Goal: Check status: Check status

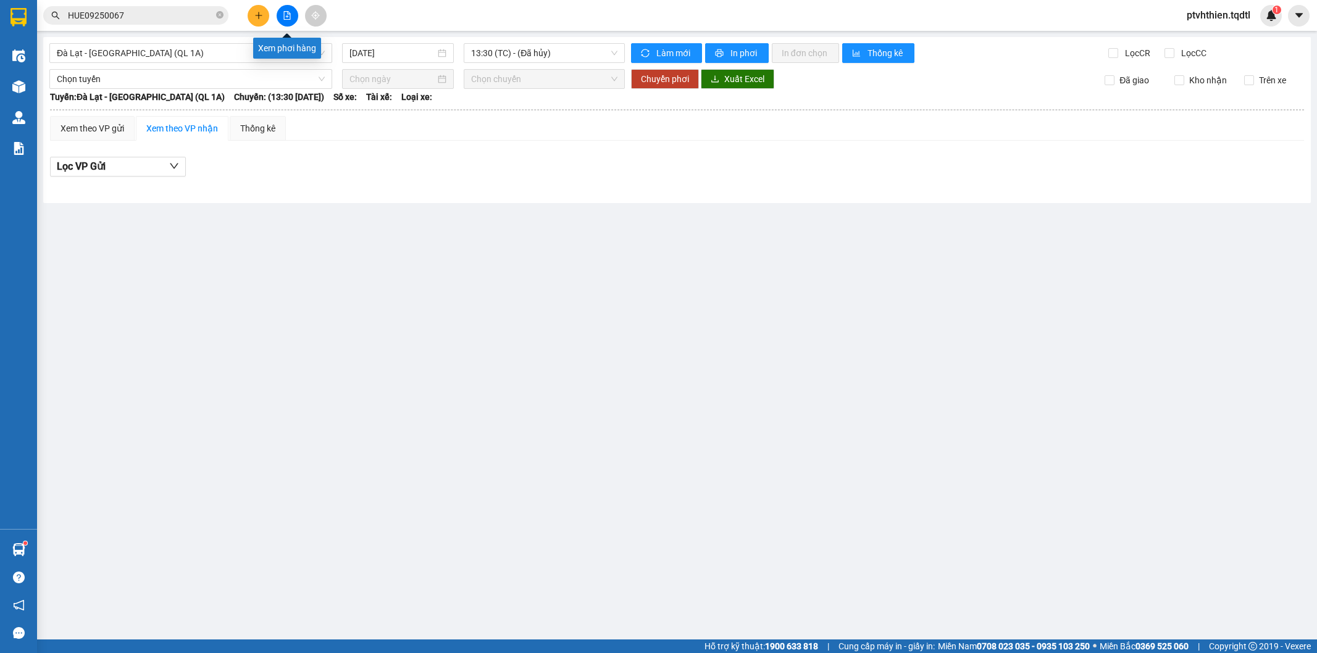
click at [280, 15] on button at bounding box center [288, 16] width 22 height 22
click at [255, 15] on icon "plus" at bounding box center [258, 15] width 9 height 9
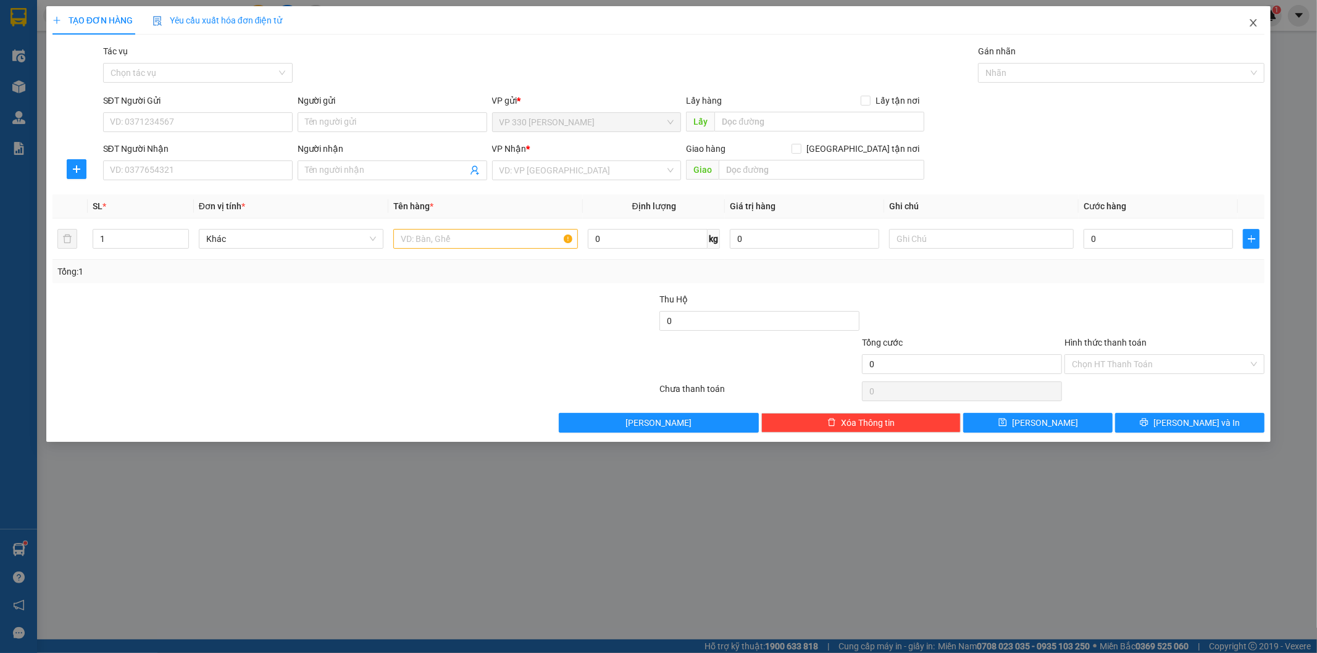
click at [1251, 20] on icon "close" at bounding box center [1253, 23] width 10 height 10
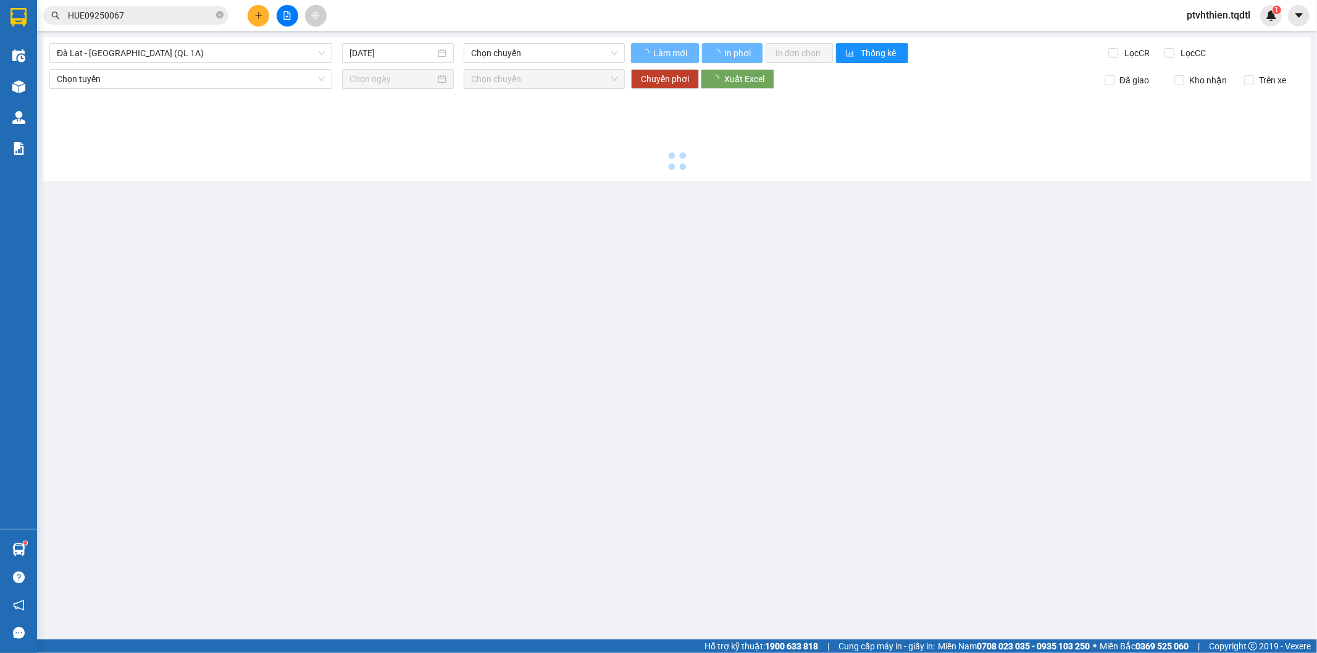
click at [212, 10] on input "HUE09250067" at bounding box center [141, 16] width 146 height 14
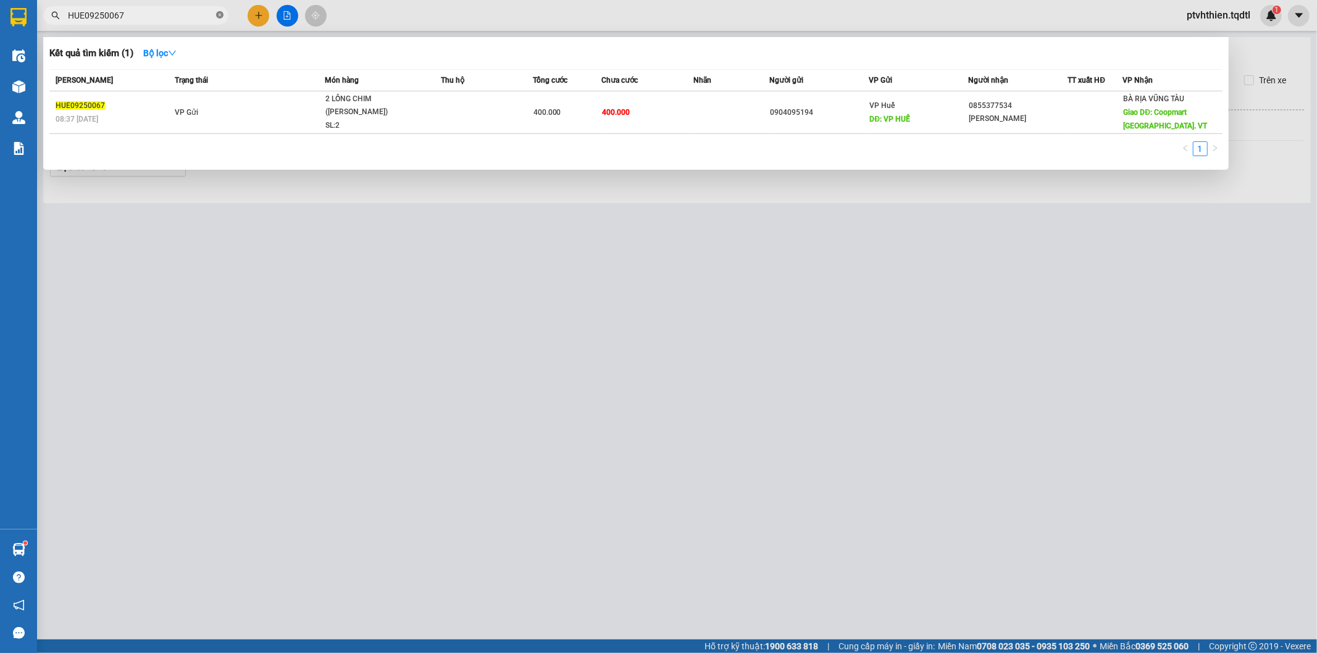
click at [217, 12] on icon "close-circle" at bounding box center [219, 14] width 7 height 7
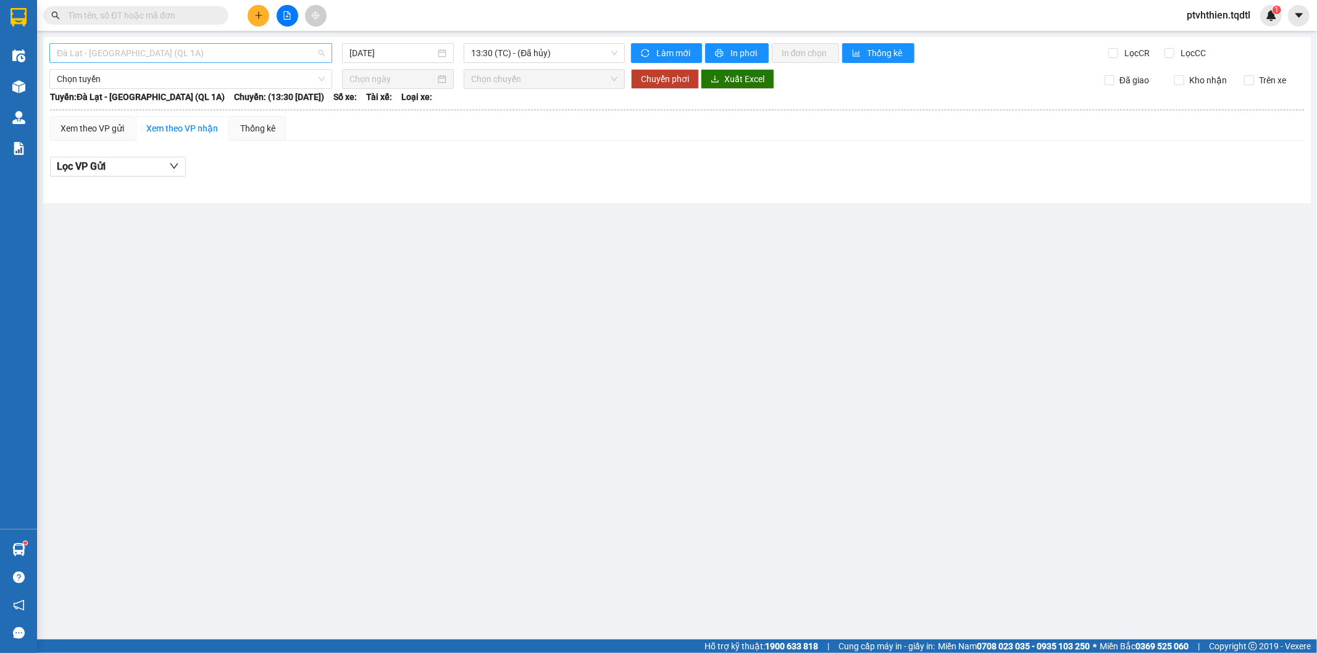
click at [307, 46] on span "Đà Lạt - [GEOGRAPHIC_DATA] (QL 1A)" at bounding box center [191, 53] width 268 height 19
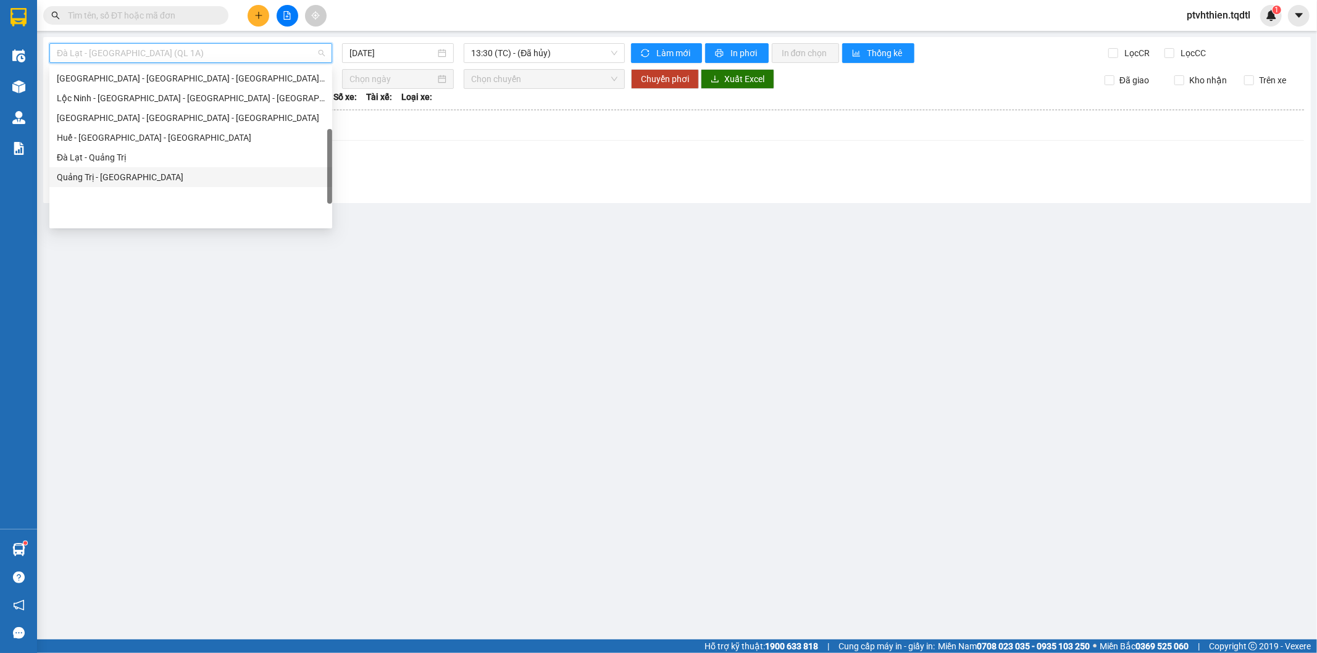
scroll to position [188, 0]
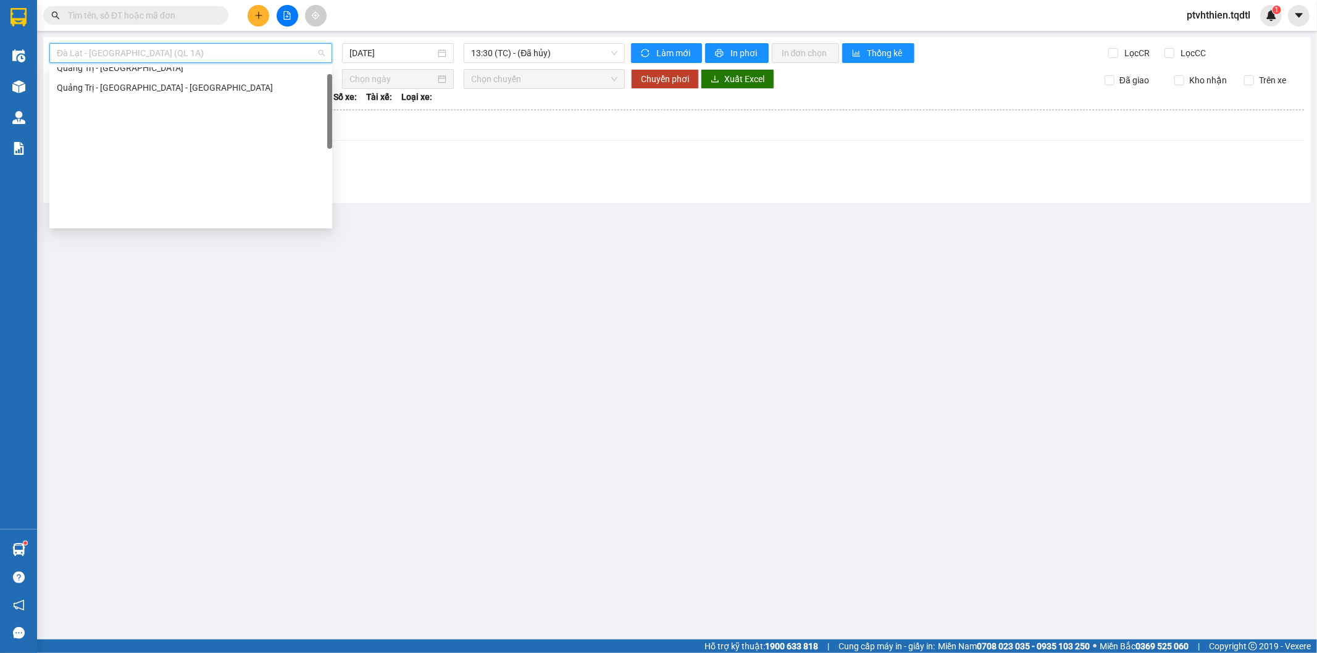
drag, startPoint x: 325, startPoint y: 52, endPoint x: 314, endPoint y: 54, distance: 11.9
click at [322, 52] on div "Đà Lạt - [GEOGRAPHIC_DATA] (QL 1A)" at bounding box center [190, 53] width 283 height 20
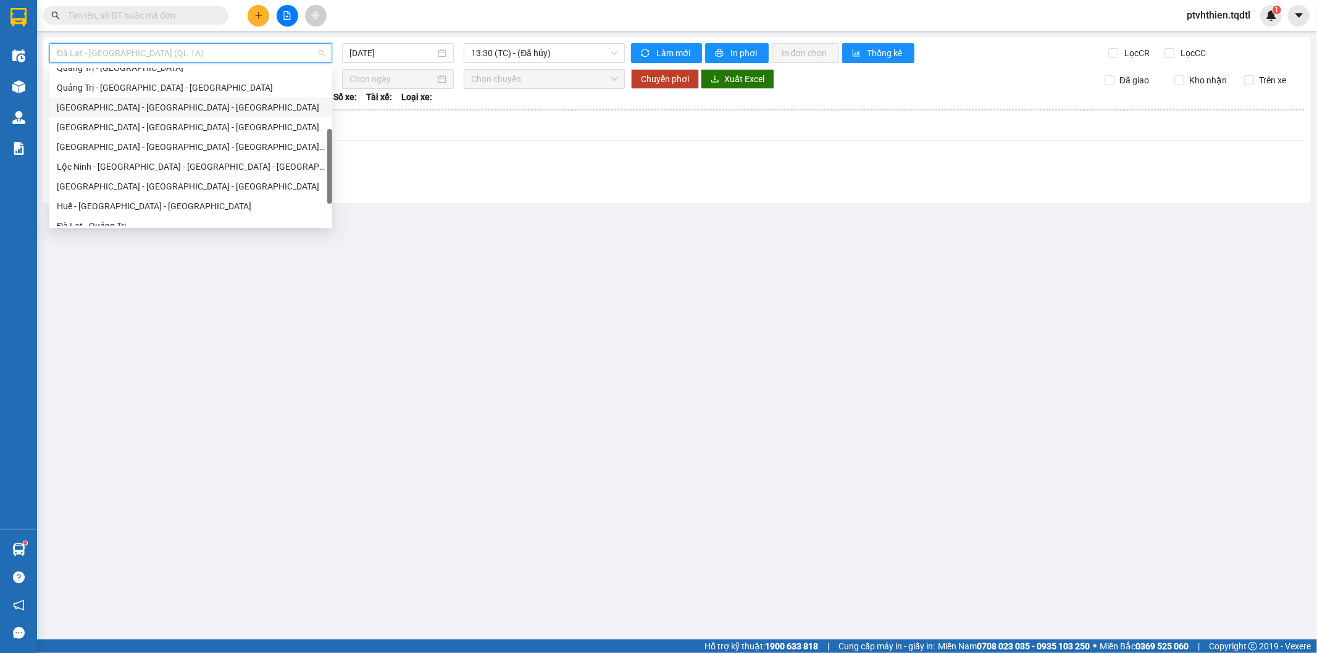
click at [163, 111] on div "[GEOGRAPHIC_DATA] - [GEOGRAPHIC_DATA] - [GEOGRAPHIC_DATA]" at bounding box center [191, 108] width 268 height 14
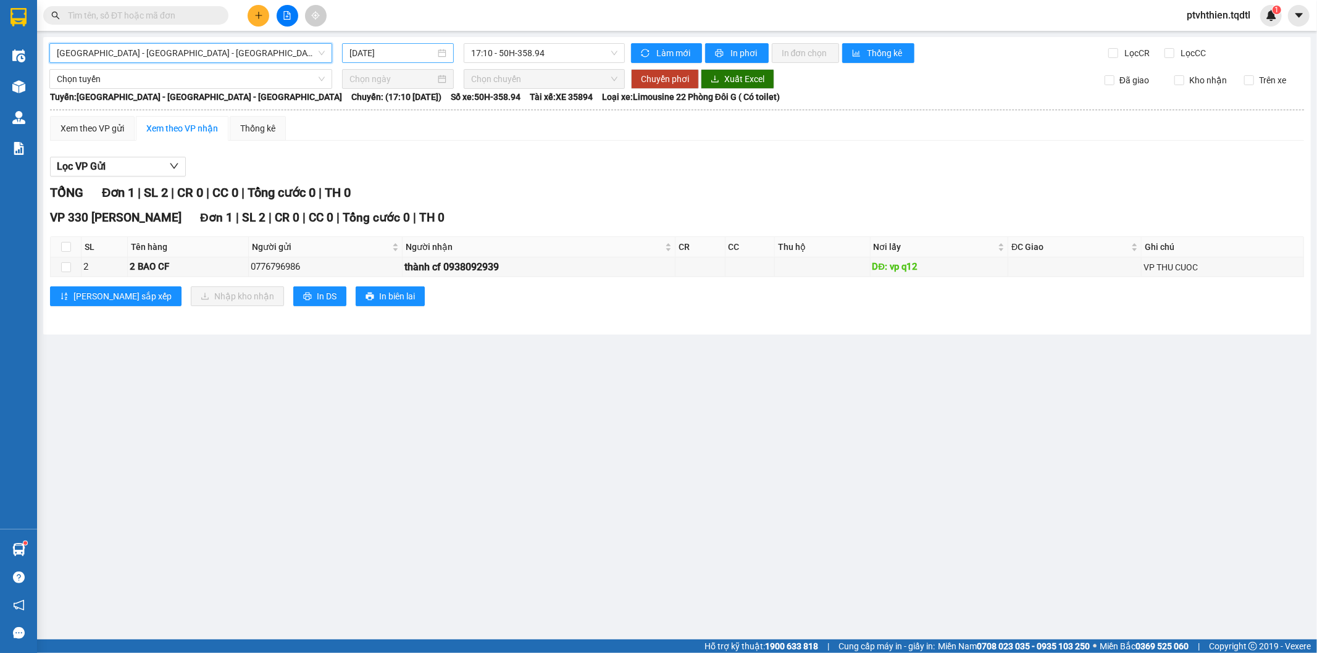
click at [431, 52] on input "[DATE]" at bounding box center [392, 53] width 86 height 14
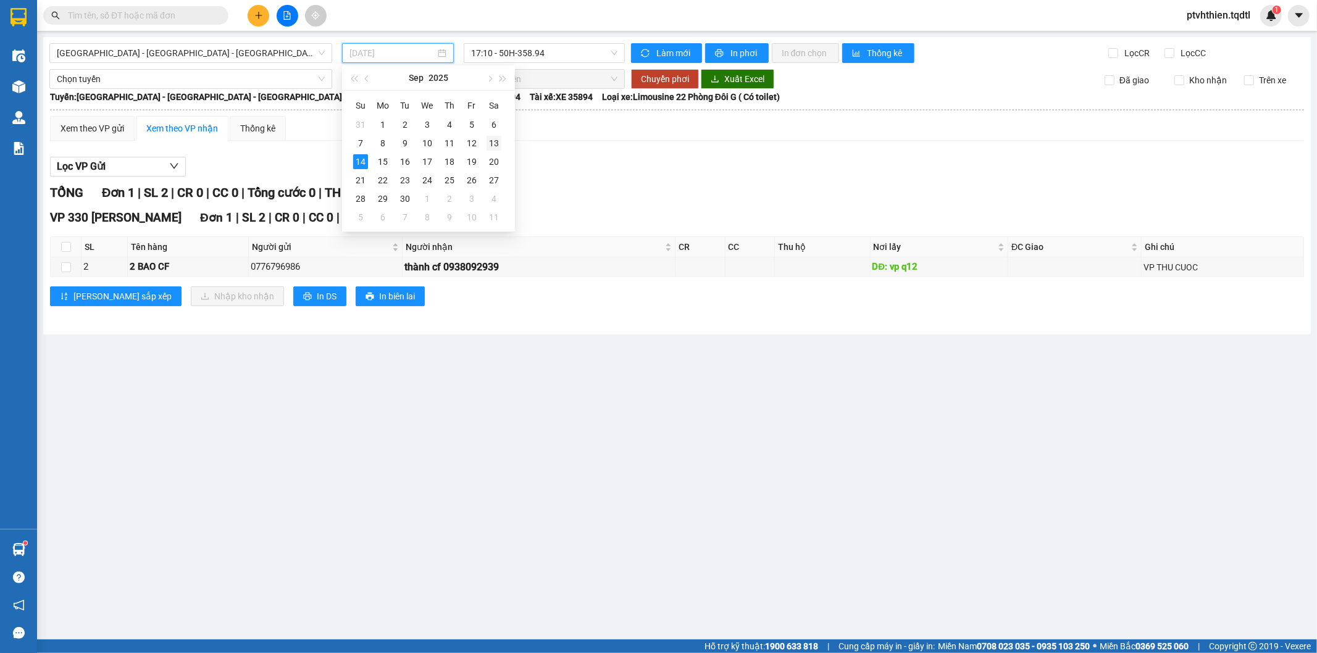
click at [486, 144] on div "13" at bounding box center [493, 143] width 15 height 15
type input "[DATE]"
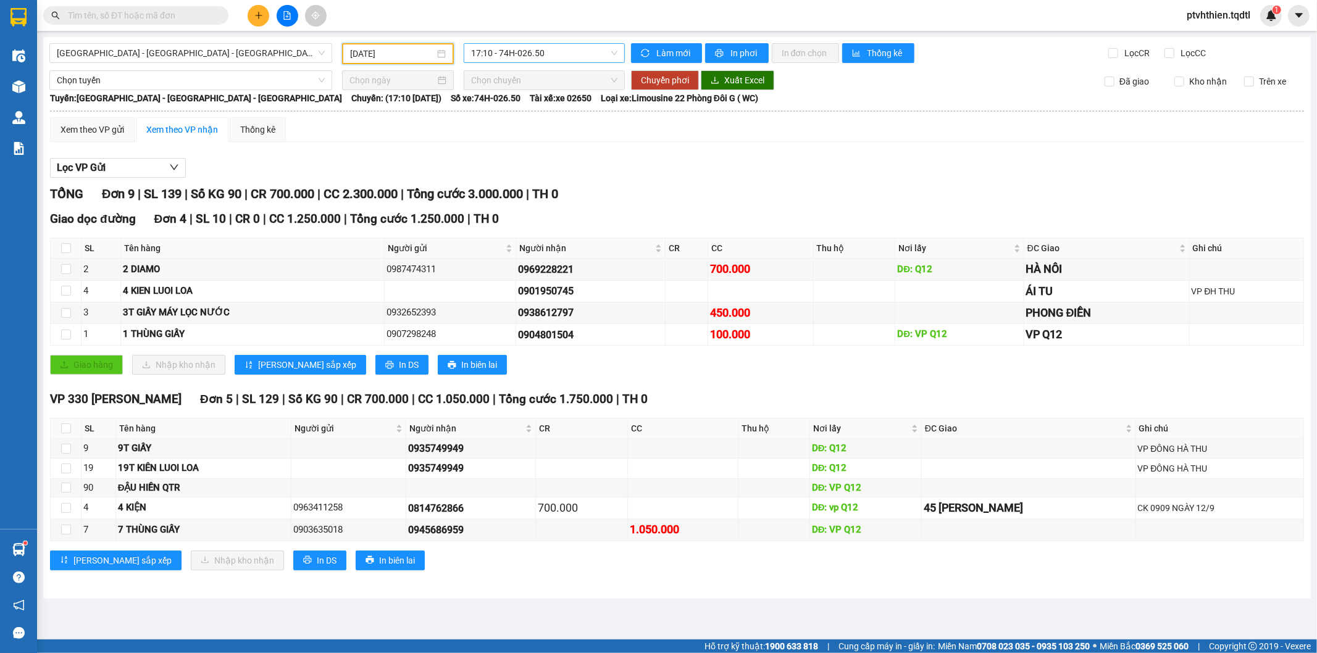
click at [550, 57] on span "17:10 - 74H-026.50" at bounding box center [544, 53] width 146 height 19
click at [533, 102] on div "17:10 - 74H-026.50" at bounding box center [519, 98] width 96 height 14
click at [837, 117] on div "Xem theo VP gửi Xem theo VP nhận Thống kê" at bounding box center [677, 129] width 1254 height 25
click at [307, 53] on span "[GEOGRAPHIC_DATA] - [GEOGRAPHIC_DATA] - [GEOGRAPHIC_DATA]" at bounding box center [191, 53] width 268 height 19
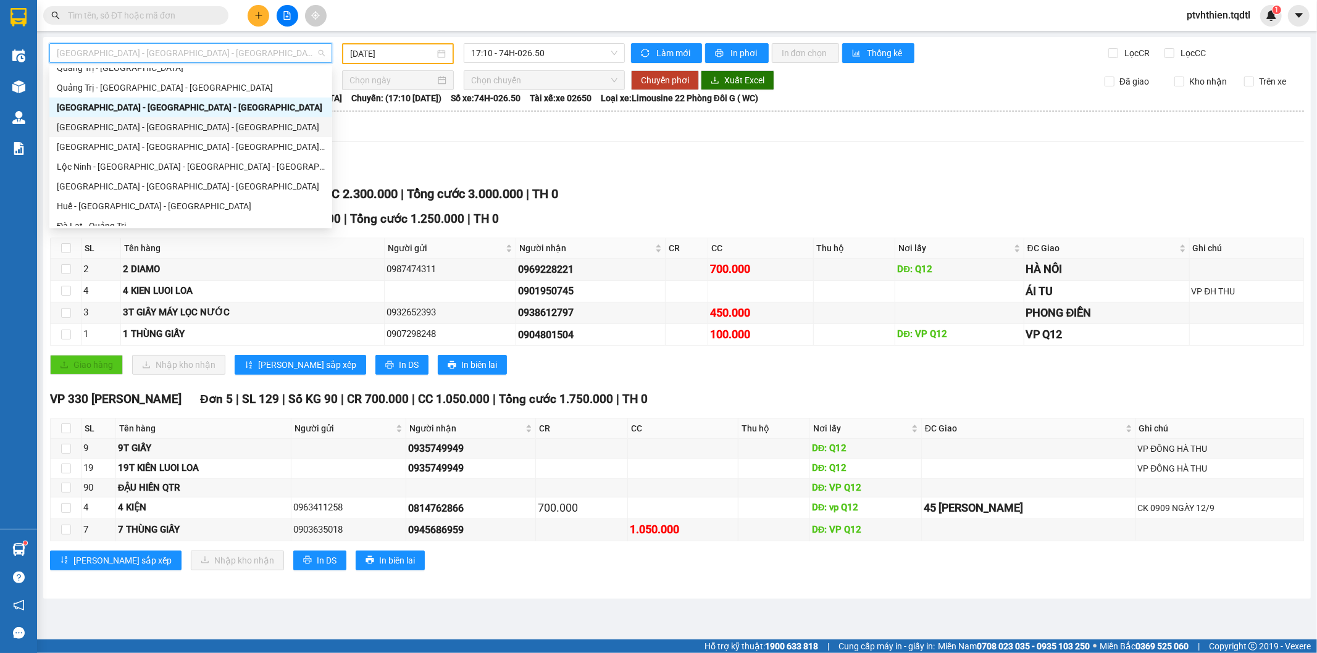
click at [134, 126] on div "[GEOGRAPHIC_DATA] - [GEOGRAPHIC_DATA] - [GEOGRAPHIC_DATA]" at bounding box center [191, 127] width 268 height 14
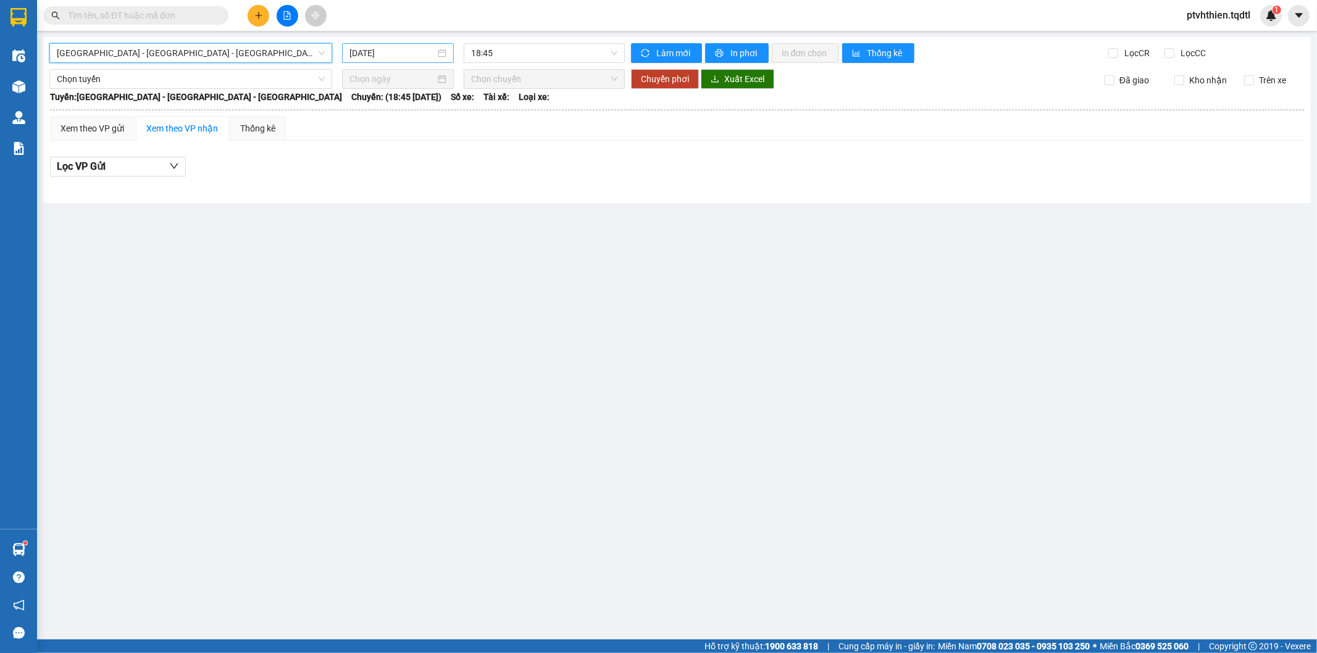
click at [442, 48] on div "[DATE]" at bounding box center [397, 53] width 97 height 14
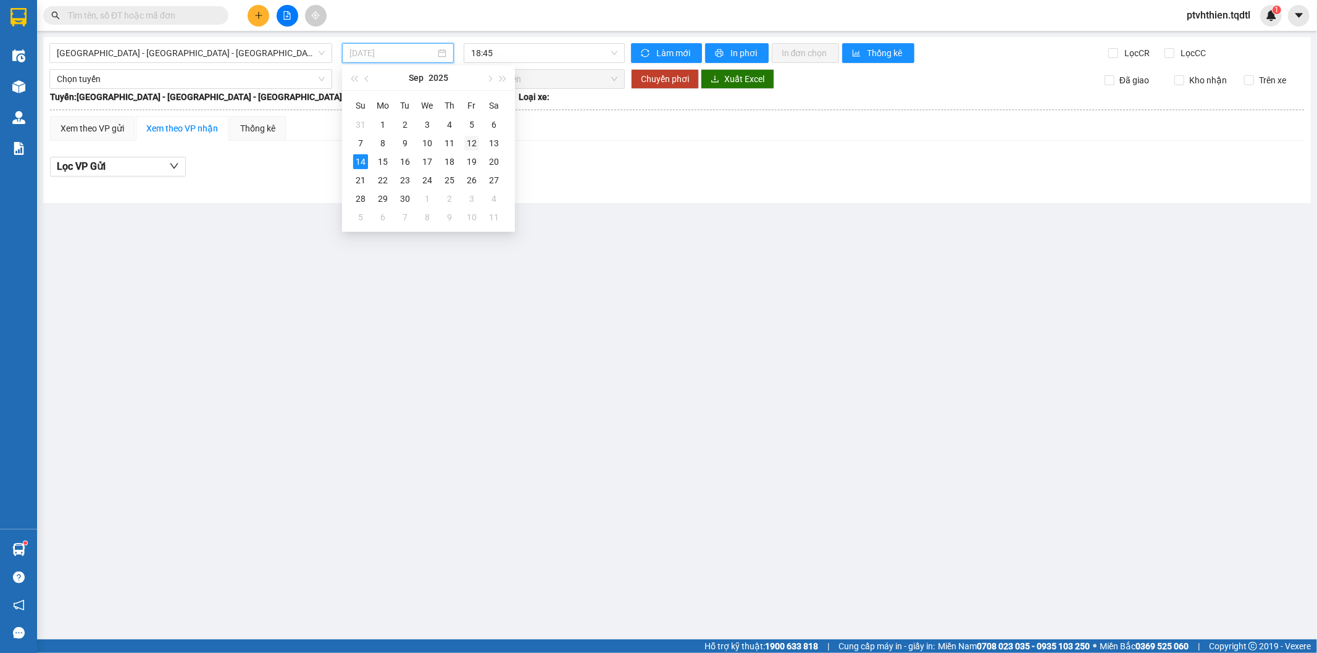
click at [474, 142] on div "12" at bounding box center [471, 143] width 15 height 15
type input "[DATE]"
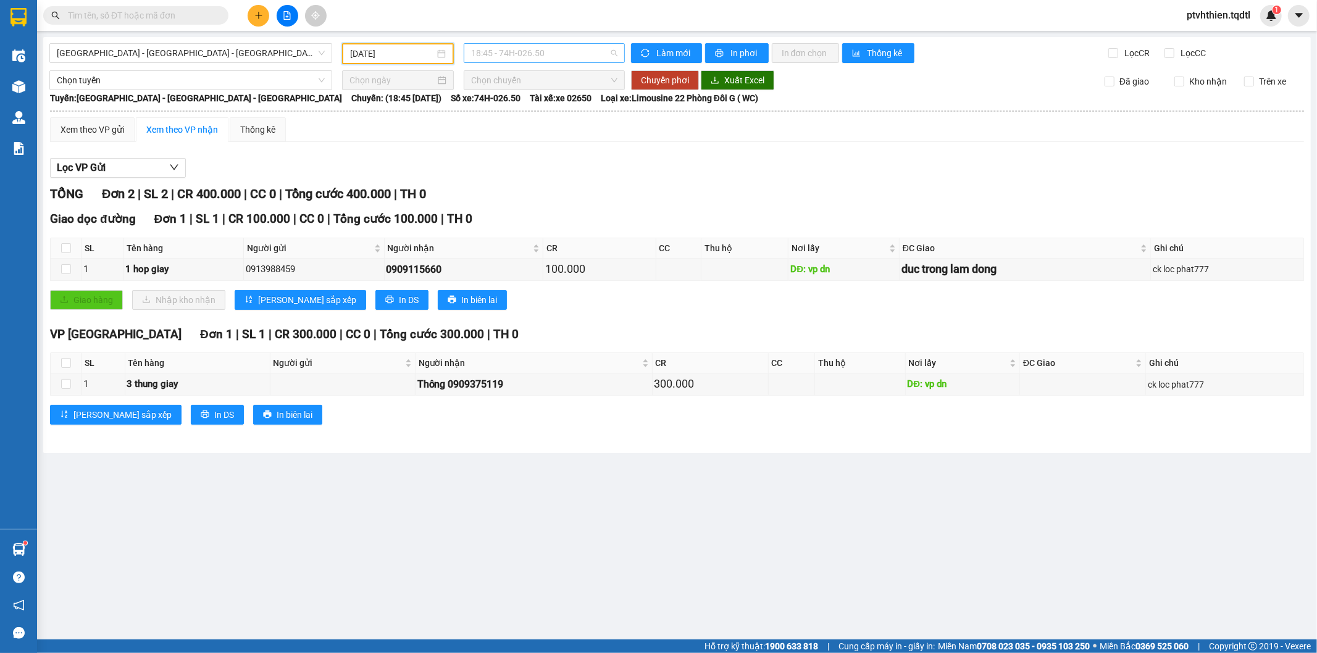
click at [527, 58] on span "18:45 - 74H-026.50" at bounding box center [544, 53] width 146 height 19
